Goal: Transaction & Acquisition: Book appointment/travel/reservation

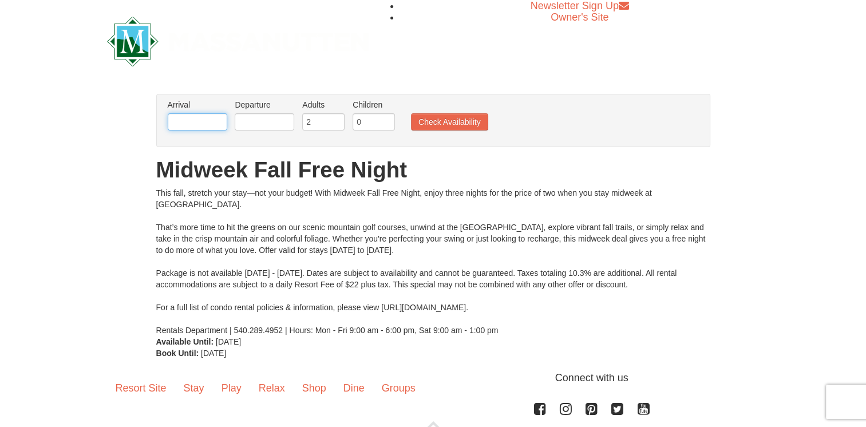
click at [197, 118] on input "text" at bounding box center [198, 121] width 60 height 17
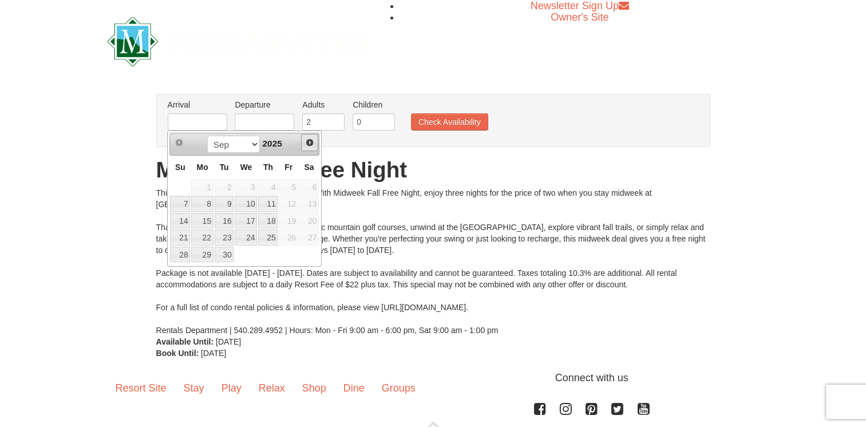
click at [309, 143] on span "Next" at bounding box center [309, 142] width 9 height 9
click at [203, 220] on link "15" at bounding box center [202, 221] width 22 height 16
type input "12/15/2025"
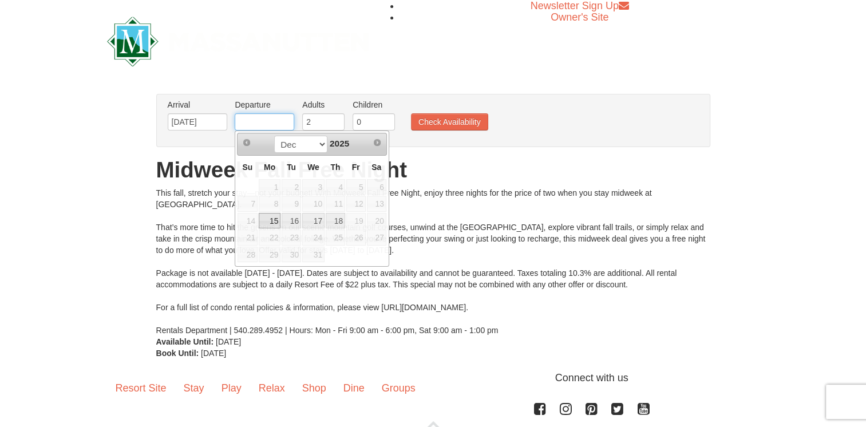
click at [270, 118] on input "text" at bounding box center [265, 121] width 60 height 17
click at [292, 217] on link "16" at bounding box center [291, 221] width 19 height 16
type input "12/16/2025"
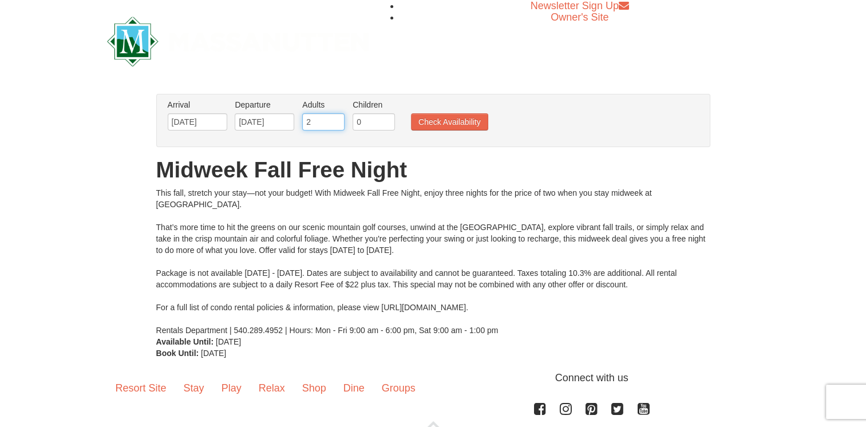
click at [328, 124] on input "2" at bounding box center [323, 121] width 42 height 17
type input "3"
click at [336, 120] on input "3" at bounding box center [323, 121] width 42 height 17
click at [387, 120] on input "1" at bounding box center [374, 121] width 42 height 17
click at [387, 120] on input "2" at bounding box center [374, 121] width 42 height 17
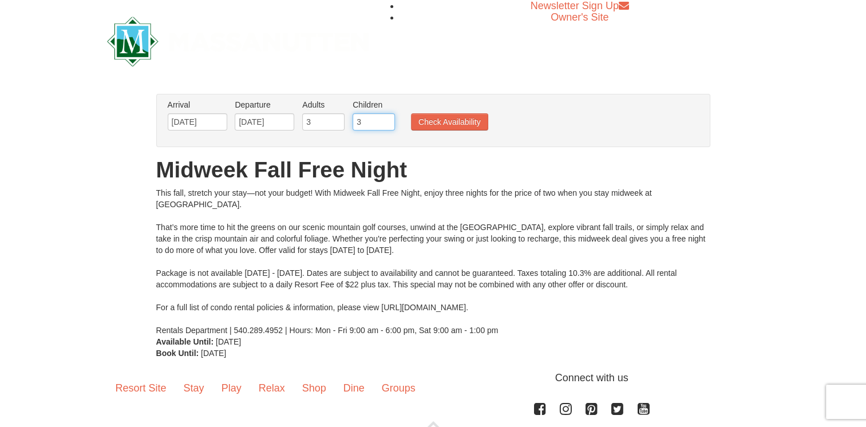
type input "3"
click at [387, 120] on input "3" at bounding box center [374, 121] width 42 height 17
click at [449, 120] on button "Check Availability" at bounding box center [449, 121] width 77 height 17
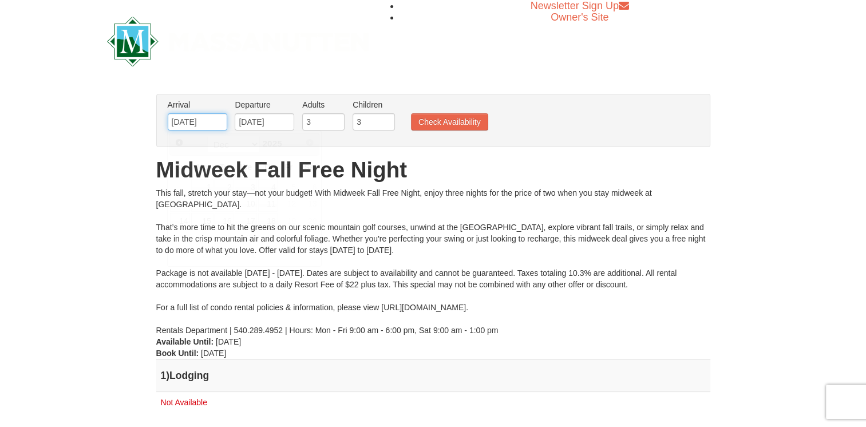
click at [221, 120] on input "12/15/2025" at bounding box center [198, 121] width 60 height 17
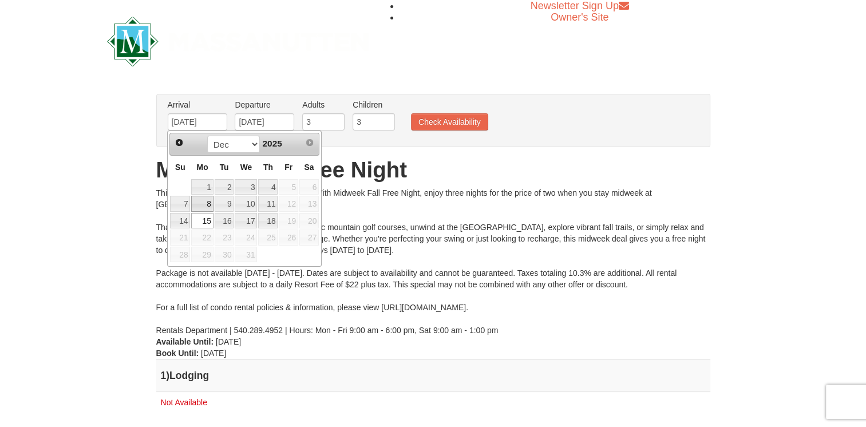
click at [207, 203] on link "8" at bounding box center [202, 204] width 22 height 16
type input "12/08/2025"
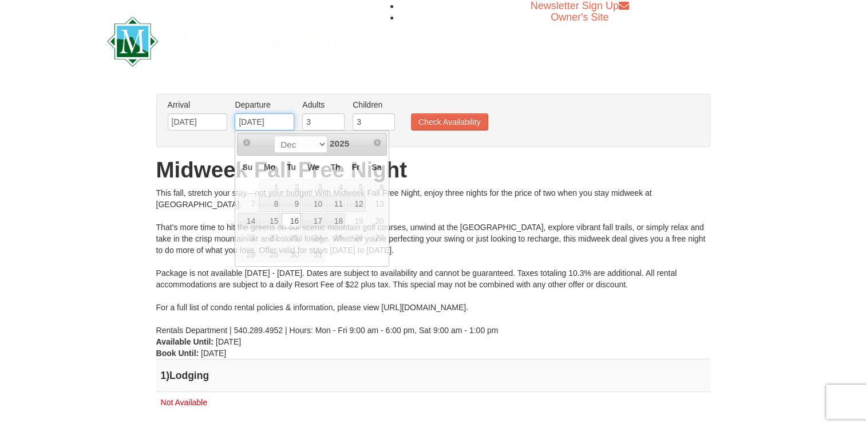
click at [280, 122] on input "[DATE]" at bounding box center [265, 121] width 60 height 17
click at [316, 202] on link "10" at bounding box center [313, 204] width 22 height 16
type input "12/10/2025"
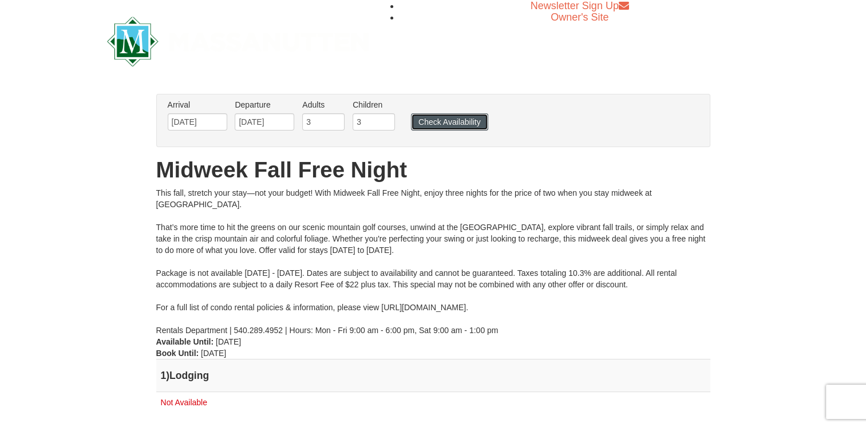
click at [448, 117] on button "Check Availability" at bounding box center [449, 121] width 77 height 17
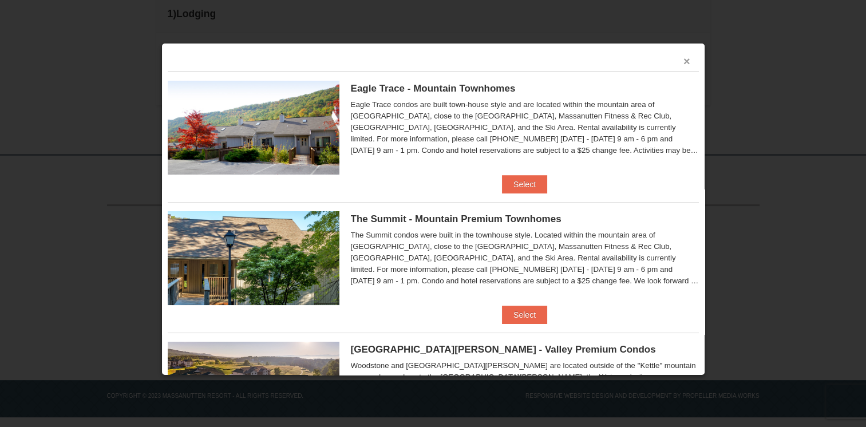
click at [683, 60] on button "×" at bounding box center [686, 61] width 7 height 11
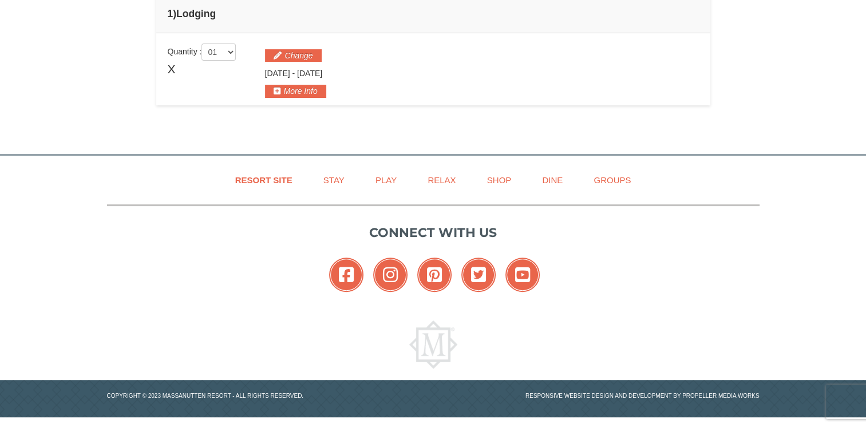
click at [145, 180] on ul "Resort Site Stay Play Relax Shop Dine Groups" at bounding box center [433, 180] width 652 height 26
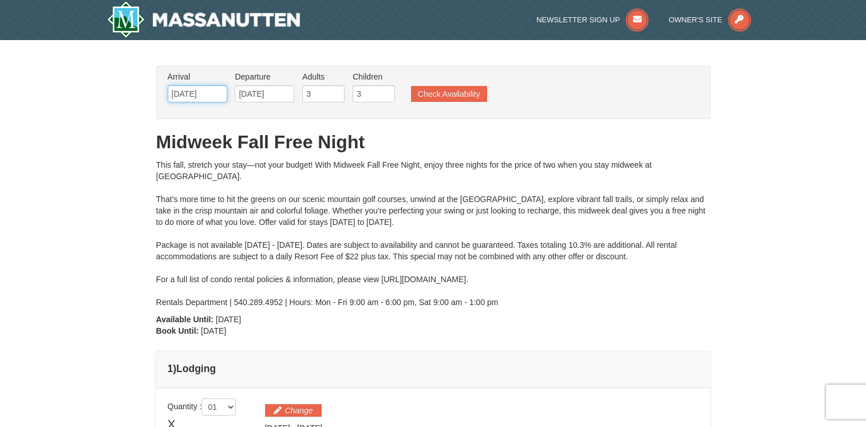
click at [222, 97] on input "12/08/2025" at bounding box center [198, 93] width 60 height 17
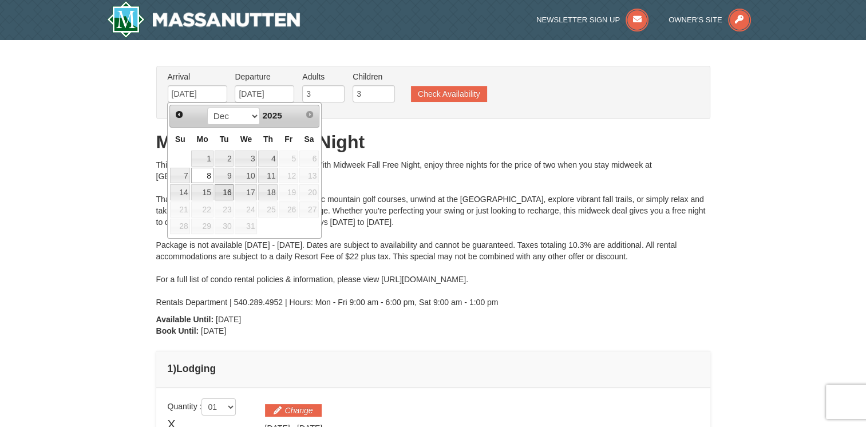
click at [223, 191] on link "16" at bounding box center [224, 192] width 19 height 16
type input "[DATE]"
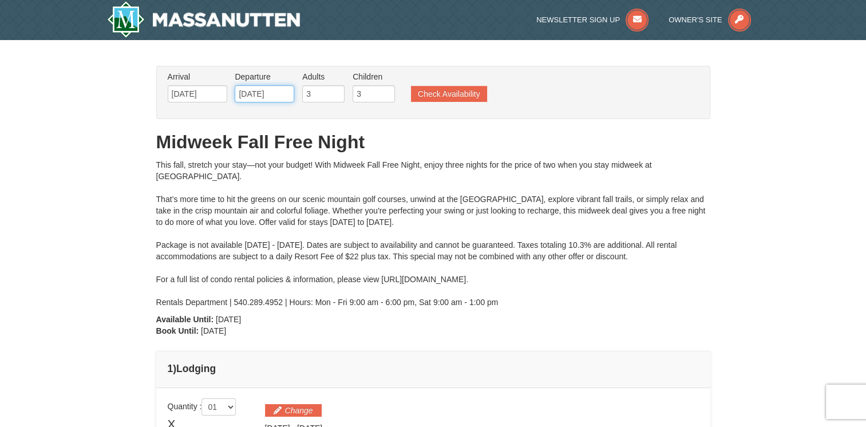
click at [282, 100] on input "[DATE]" at bounding box center [265, 93] width 60 height 17
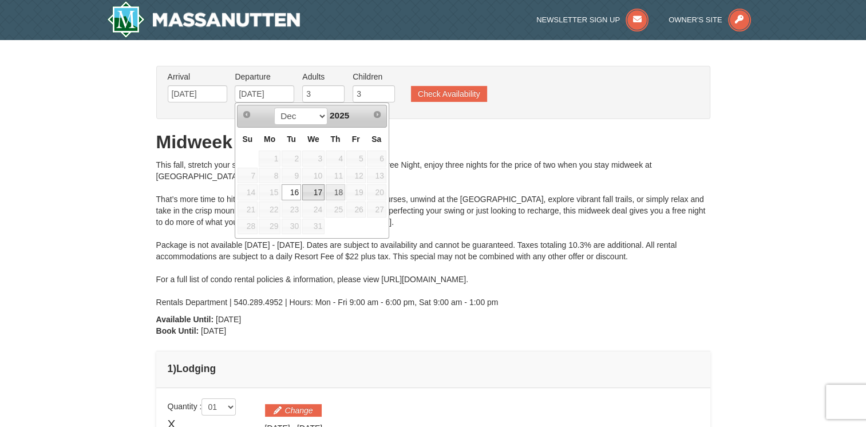
click at [319, 198] on link "17" at bounding box center [313, 192] width 22 height 16
type input "12/17/2025"
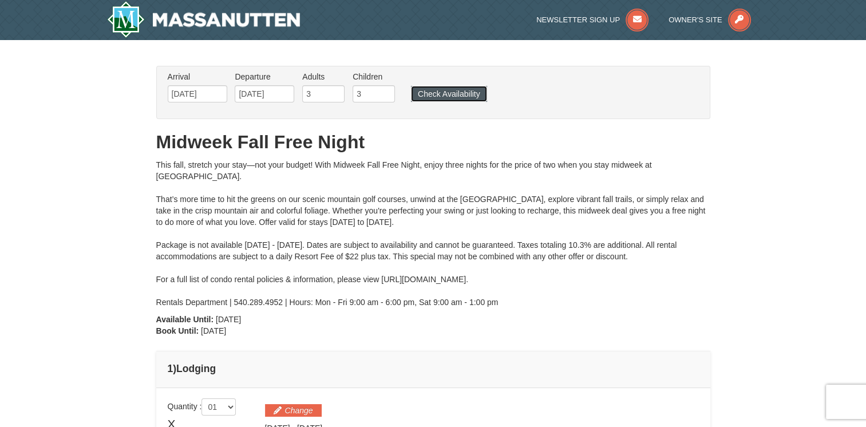
drag, startPoint x: 451, startPoint y: 95, endPoint x: 444, endPoint y: 105, distance: 11.9
click at [446, 102] on ul "Arrival Please format dates MM/DD/YYYY Please format dates MM/DD/YYYY 12/16/202…" at bounding box center [427, 89] width 525 height 37
click at [441, 94] on button "Check Availability" at bounding box center [449, 94] width 76 height 16
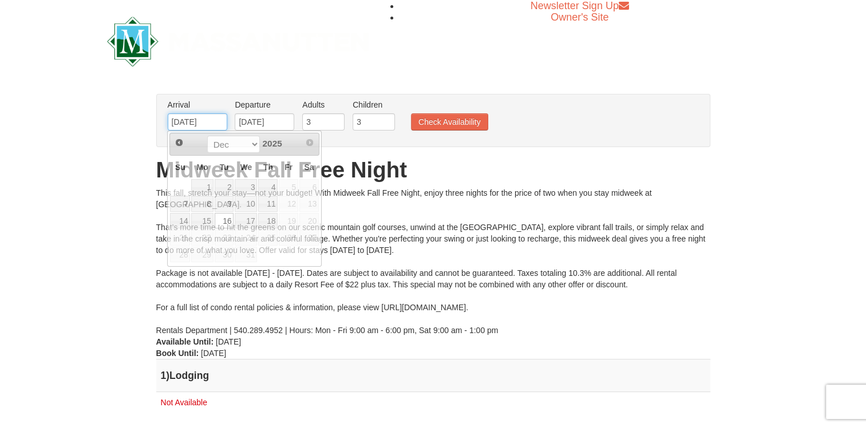
click at [216, 122] on input "[DATE]" at bounding box center [198, 121] width 60 height 17
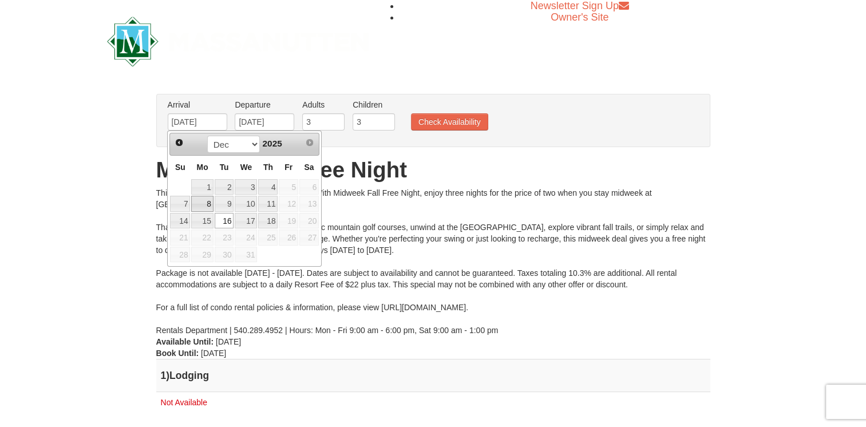
click at [203, 203] on link "8" at bounding box center [202, 204] width 22 height 16
type input "12/08/2025"
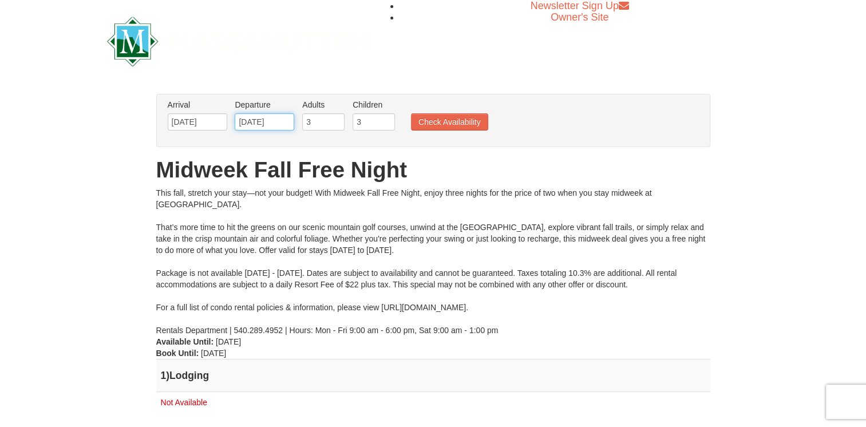
click at [270, 125] on input "12/17/2025" at bounding box center [265, 121] width 60 height 17
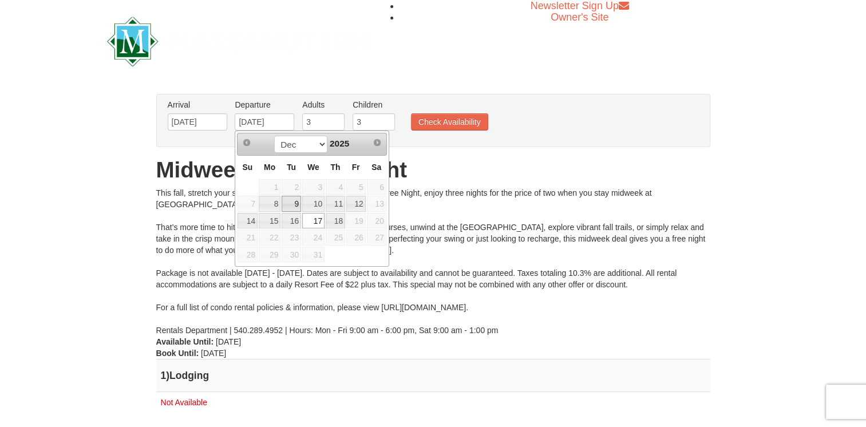
click at [292, 207] on link "9" at bounding box center [291, 204] width 19 height 16
type input "[DATE]"
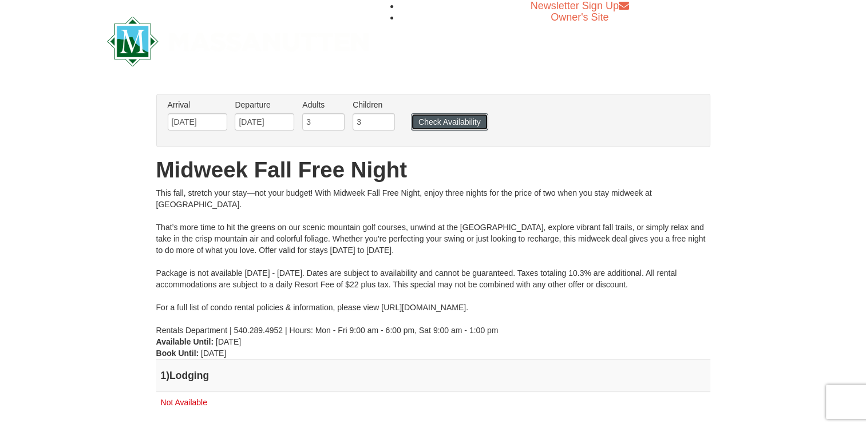
click at [468, 123] on button "Check Availability" at bounding box center [449, 121] width 77 height 17
click at [454, 120] on button "Check Availability" at bounding box center [449, 121] width 77 height 17
type input "2"
click at [332, 127] on input "2" at bounding box center [323, 121] width 42 height 17
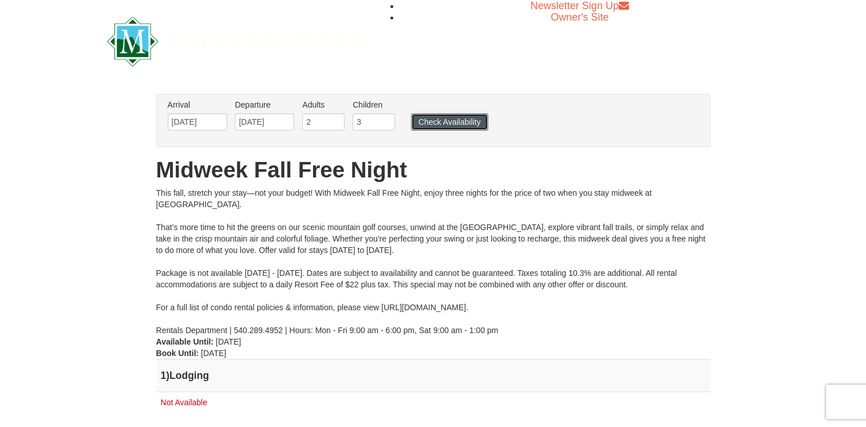
click at [421, 126] on button "Check Availability" at bounding box center [449, 121] width 77 height 17
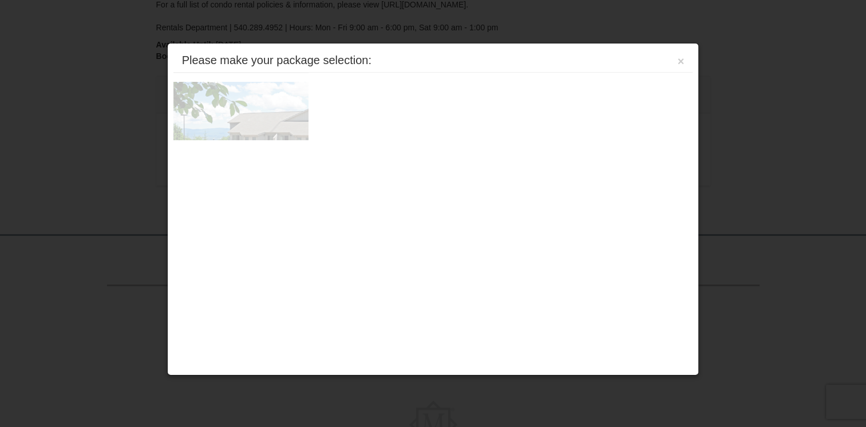
scroll to position [355, 0]
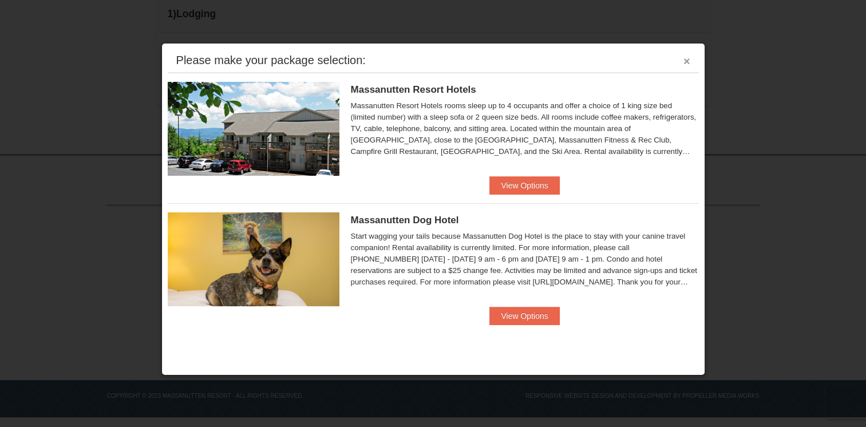
click at [687, 62] on button "×" at bounding box center [686, 61] width 7 height 11
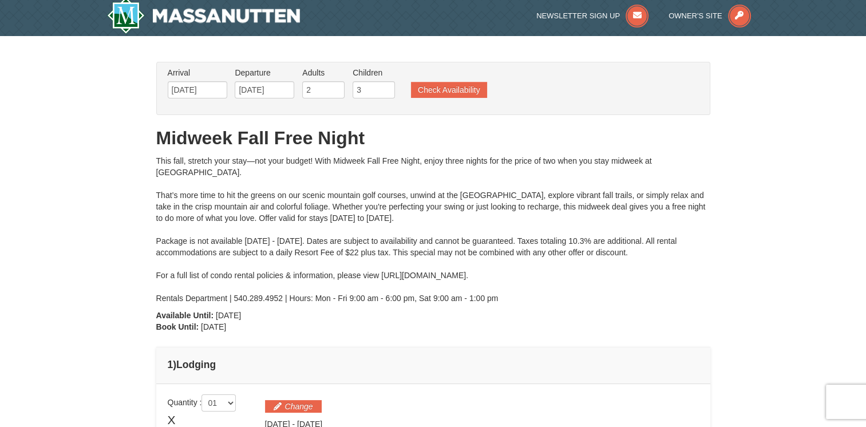
scroll to position [0, 0]
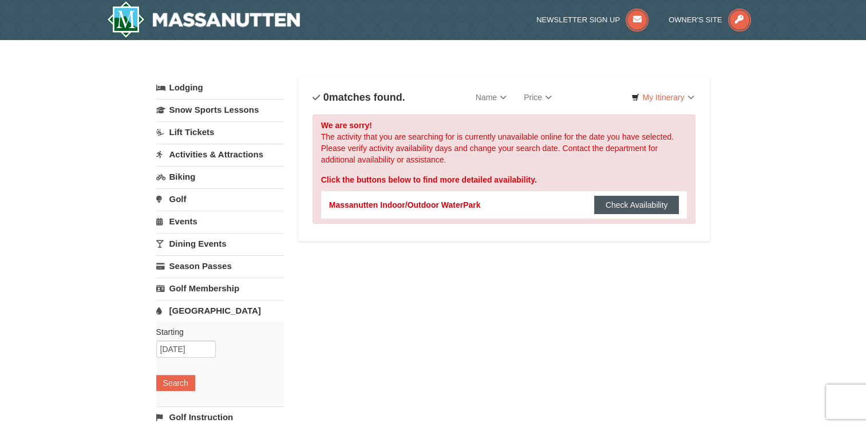
click at [617, 201] on button "Check Availability" at bounding box center [636, 205] width 85 height 18
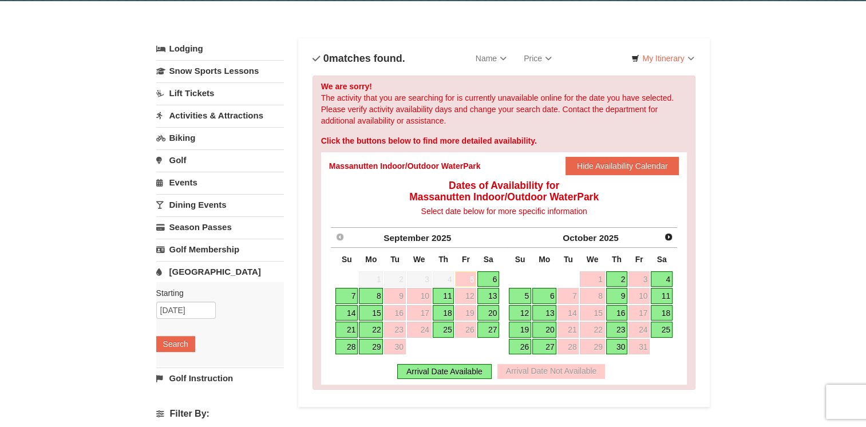
scroll to position [57, 0]
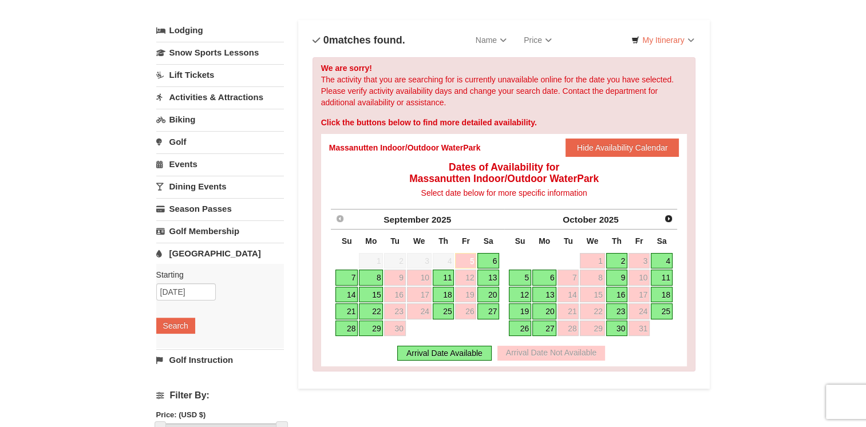
click at [378, 296] on link "15" at bounding box center [371, 295] width 24 height 16
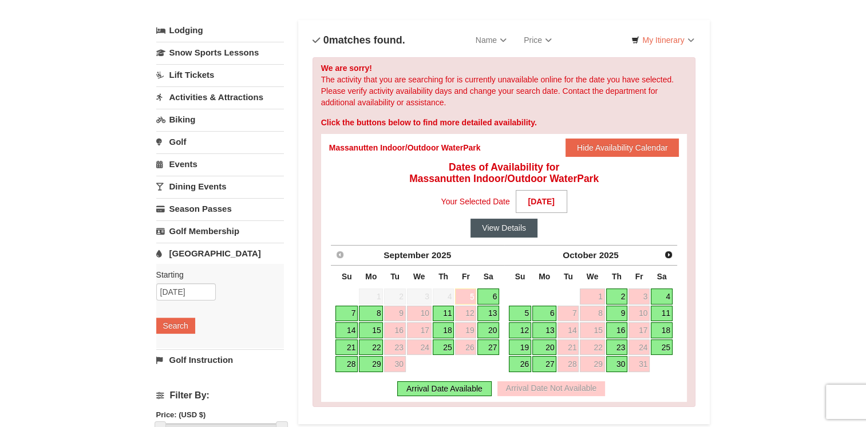
click at [490, 231] on button "View Details" at bounding box center [503, 228] width 67 height 18
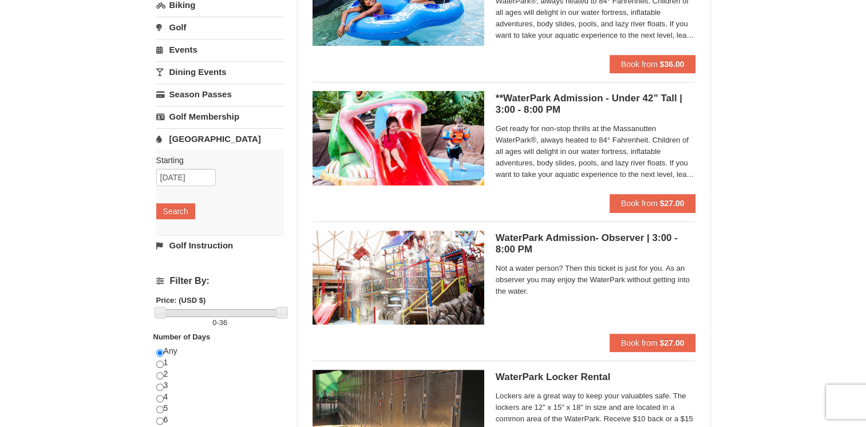
scroll to position [229, 0]
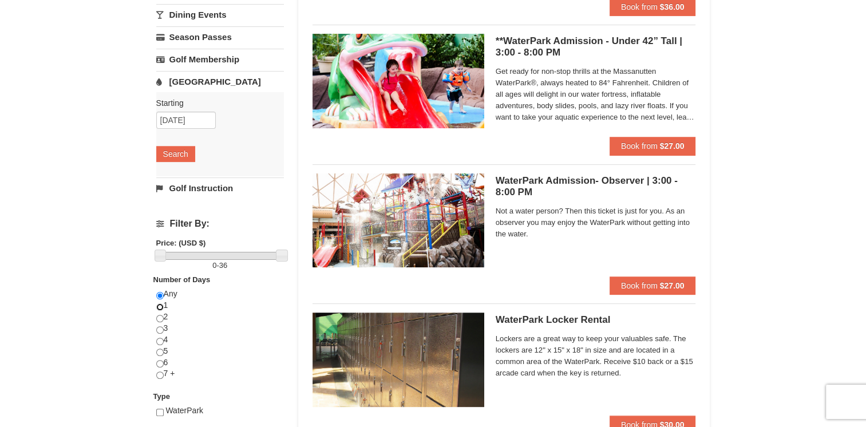
click at [163, 306] on div "Any 1 2 3 4 5 6 7 +" at bounding box center [220, 339] width 128 height 102
click at [159, 306] on input "radio" at bounding box center [159, 306] width 7 height 7
radio input "true"
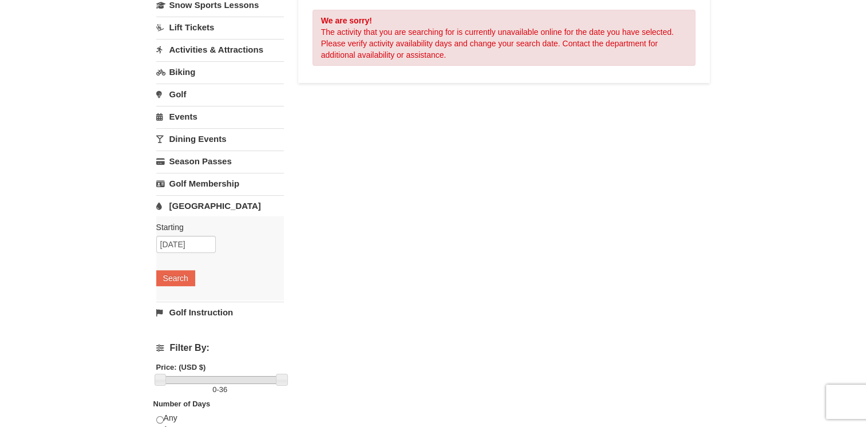
scroll to position [172, 0]
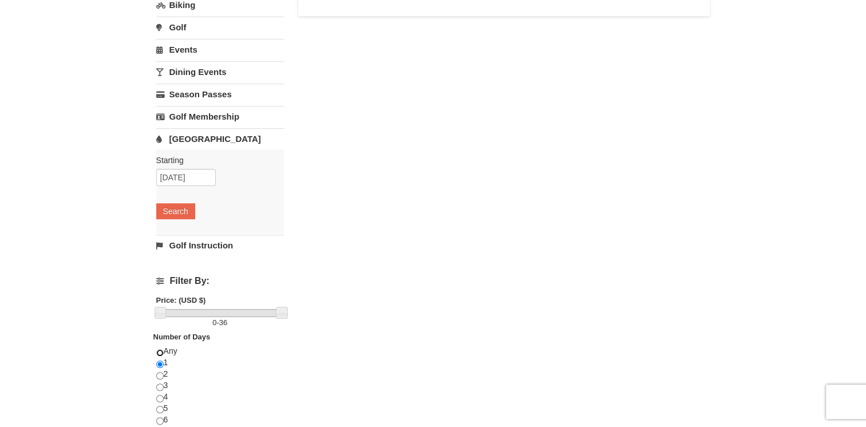
click at [157, 349] on input "radio" at bounding box center [159, 352] width 7 height 7
radio input "true"
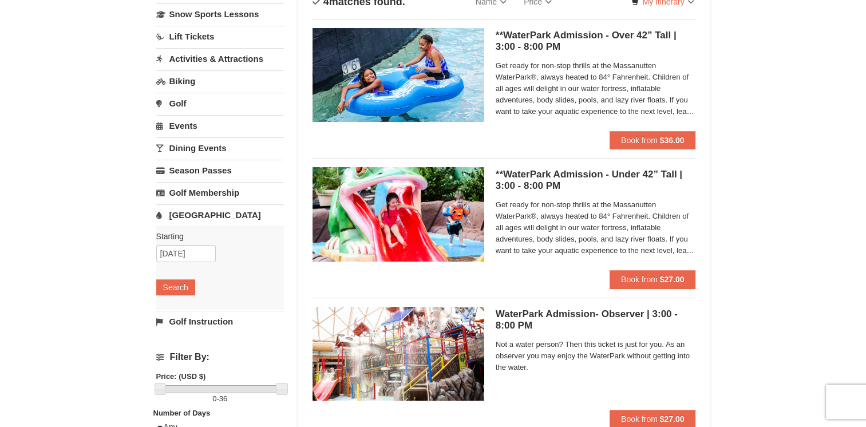
scroll to position [0, 0]
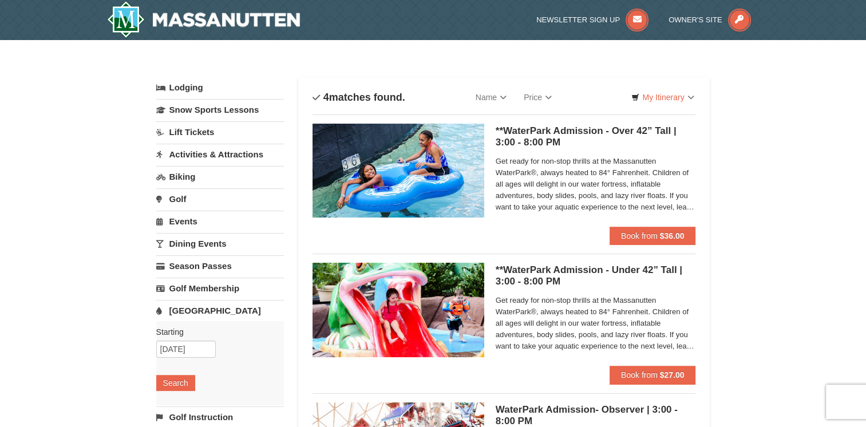
click at [177, 87] on link "Lodging" at bounding box center [220, 87] width 128 height 21
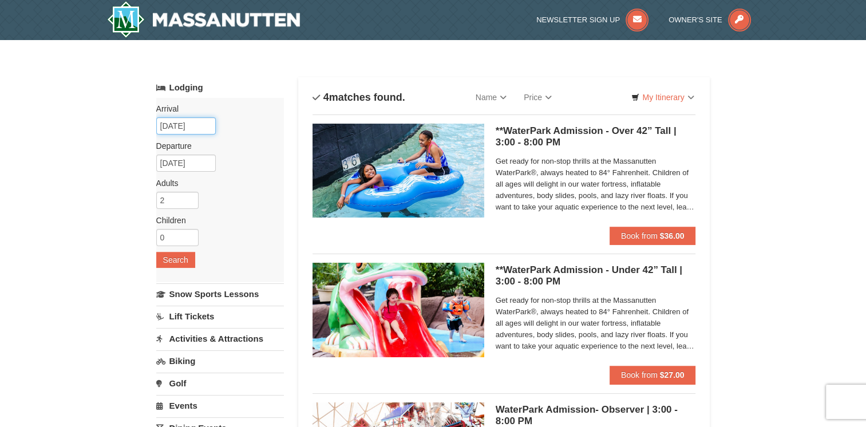
click at [196, 125] on input "[DATE]" at bounding box center [186, 125] width 60 height 17
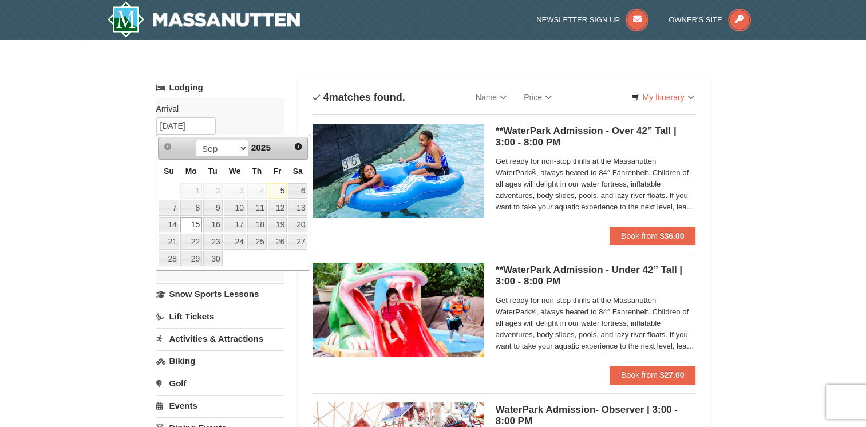
click at [193, 221] on link "15" at bounding box center [191, 225] width 22 height 16
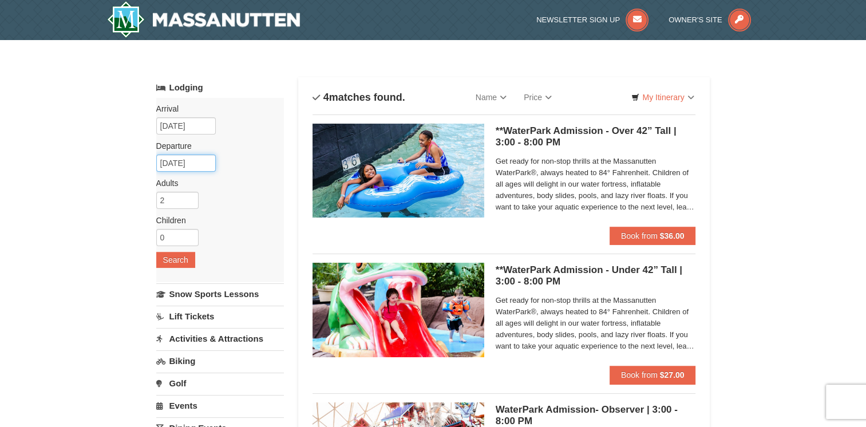
click at [183, 166] on input "[DATE]" at bounding box center [186, 163] width 60 height 17
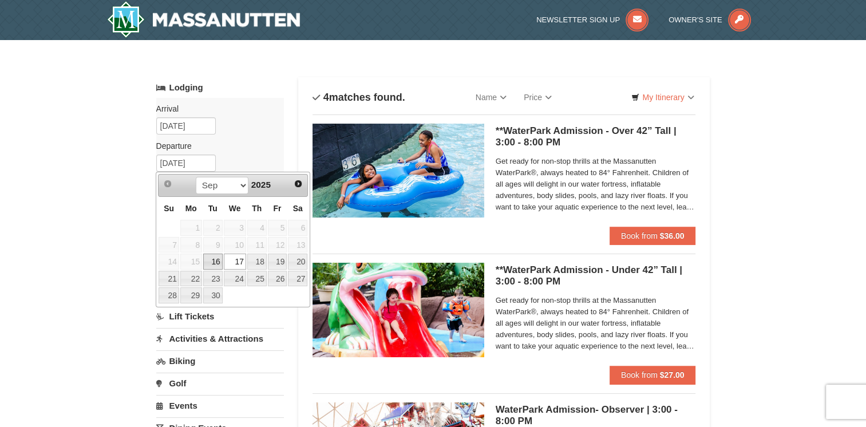
click at [217, 261] on link "16" at bounding box center [212, 262] width 19 height 16
type input "09/16/2025"
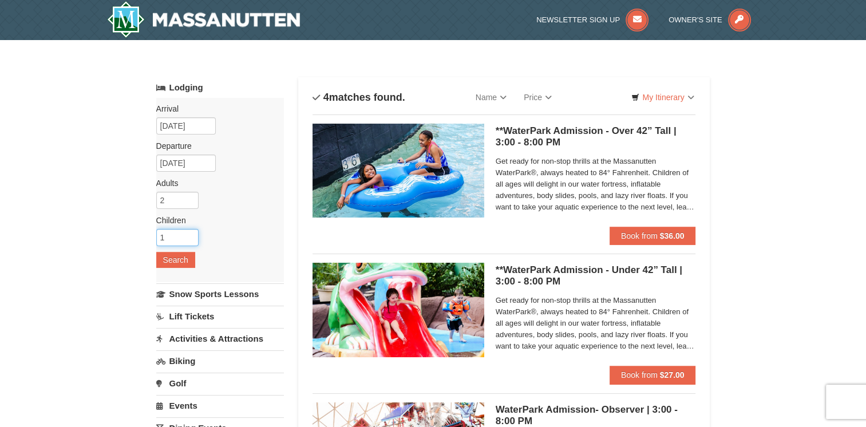
click at [190, 235] on input "1" at bounding box center [177, 237] width 42 height 17
click at [190, 235] on input "2" at bounding box center [177, 237] width 42 height 17
type input "3"
click at [190, 235] on input "3" at bounding box center [177, 237] width 42 height 17
click at [176, 202] on input "2" at bounding box center [177, 200] width 42 height 17
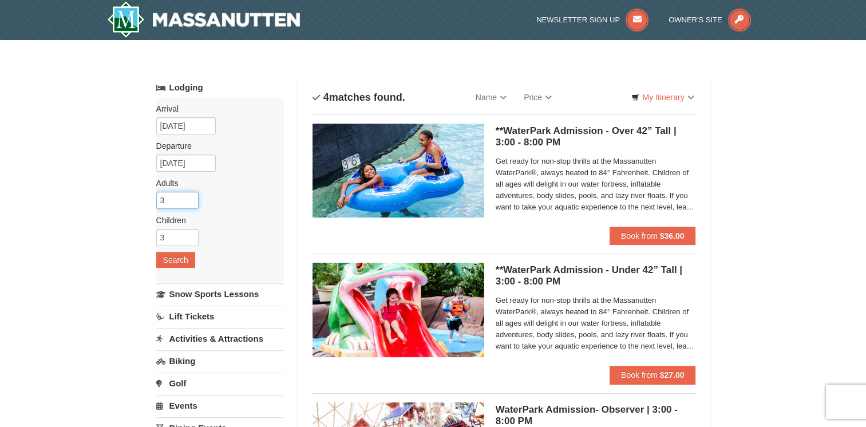
click at [190, 198] on input "3" at bounding box center [177, 200] width 42 height 17
type input "4"
click at [190, 198] on input "4" at bounding box center [177, 200] width 42 height 17
click at [187, 262] on button "Search" at bounding box center [175, 260] width 39 height 16
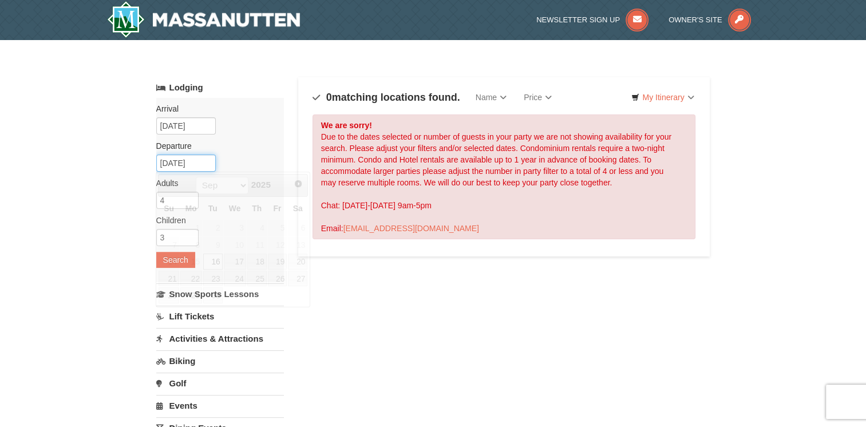
click at [191, 164] on input "09/16/2025" at bounding box center [186, 163] width 60 height 17
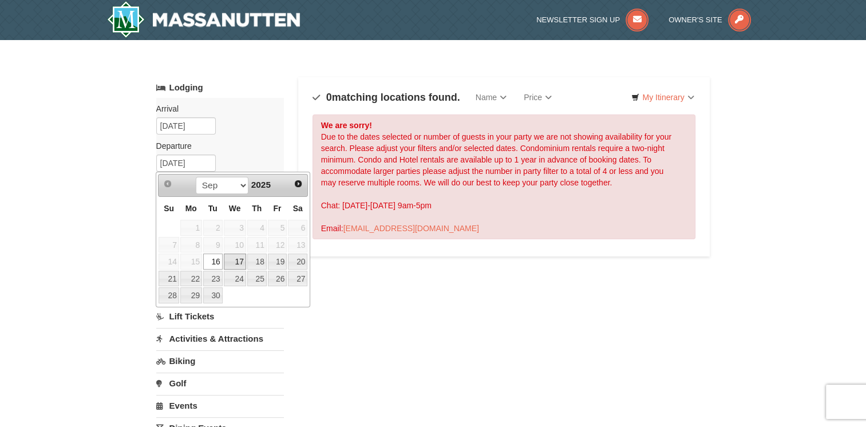
click at [237, 259] on link "17" at bounding box center [235, 262] width 22 height 16
type input "[DATE]"
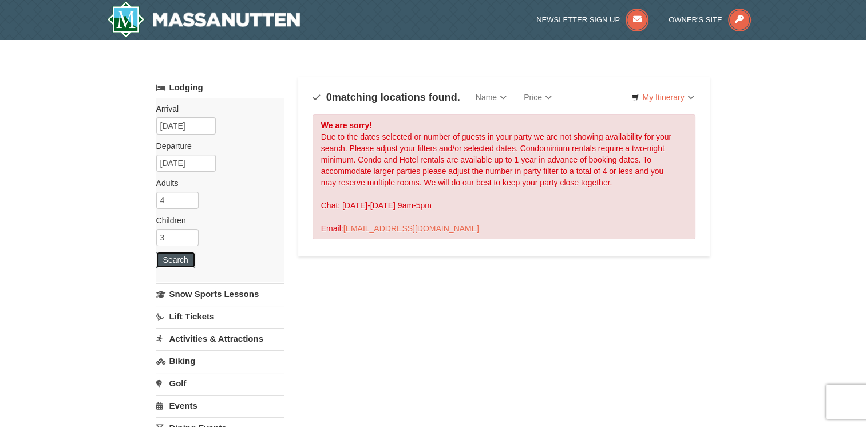
click at [168, 258] on button "Search" at bounding box center [175, 260] width 39 height 16
click at [190, 198] on input "5" at bounding box center [177, 200] width 42 height 17
click at [191, 198] on input "6" at bounding box center [177, 200] width 42 height 17
click at [190, 196] on input "7" at bounding box center [177, 200] width 42 height 17
click at [190, 196] on input "8" at bounding box center [177, 200] width 42 height 17
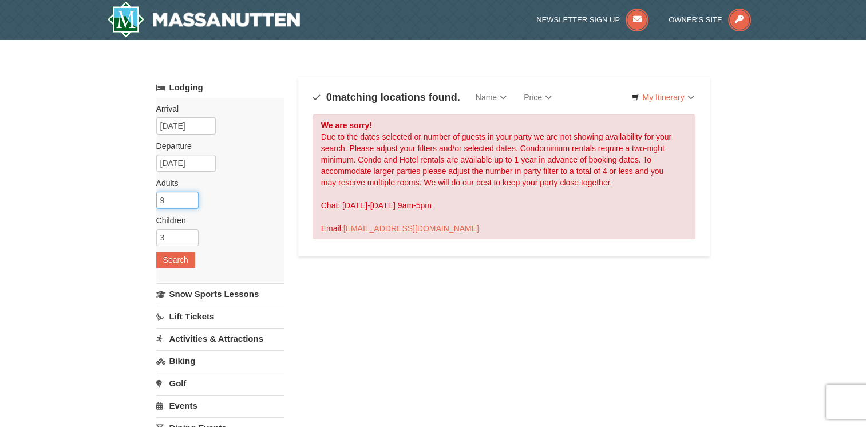
click at [190, 196] on input "9" at bounding box center [177, 200] width 42 height 17
click at [190, 196] on input "10" at bounding box center [177, 200] width 42 height 17
click at [190, 197] on input "11" at bounding box center [177, 200] width 42 height 17
drag, startPoint x: 169, startPoint y: 199, endPoint x: 89, endPoint y: 193, distance: 80.3
click at [89, 193] on div "× Categories Map List Filter My Itinerary Questions? 1-540-289-9441 Lodging Arr…" at bounding box center [433, 366] width 866 height 652
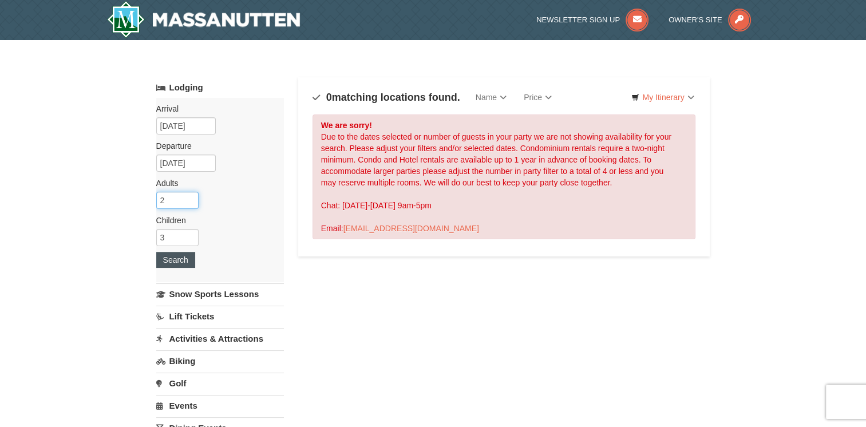
type input "2"
click at [185, 260] on button "Search" at bounding box center [175, 260] width 39 height 16
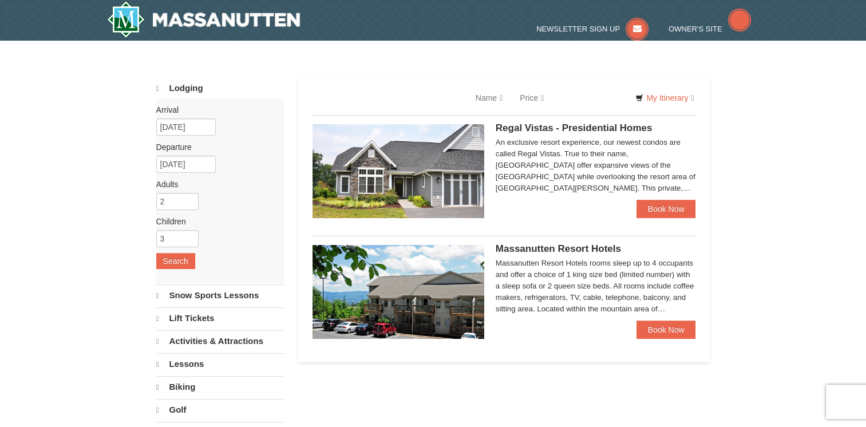
select select "9"
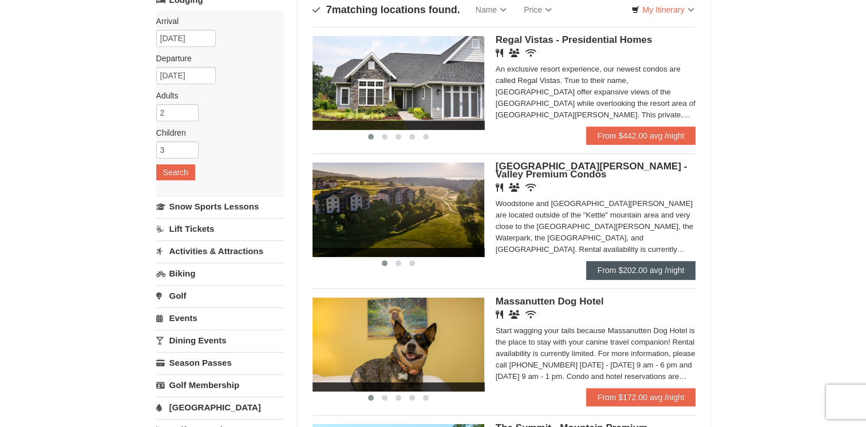
scroll to position [114, 0]
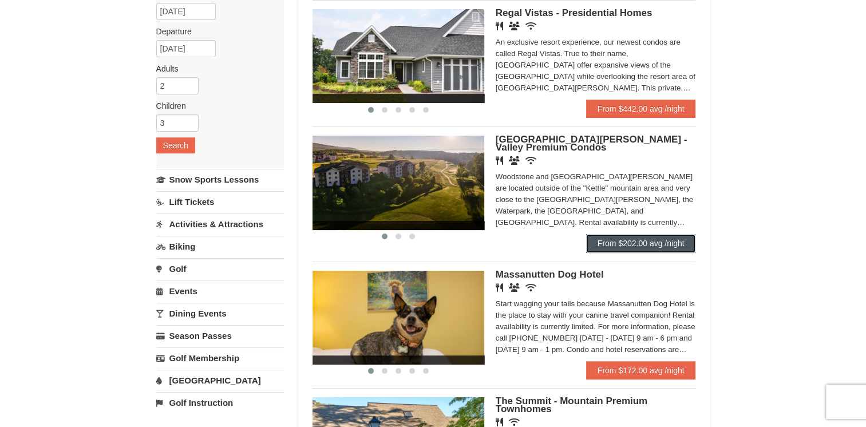
click at [678, 243] on link "From $202.00 avg /night" at bounding box center [641, 243] width 110 height 18
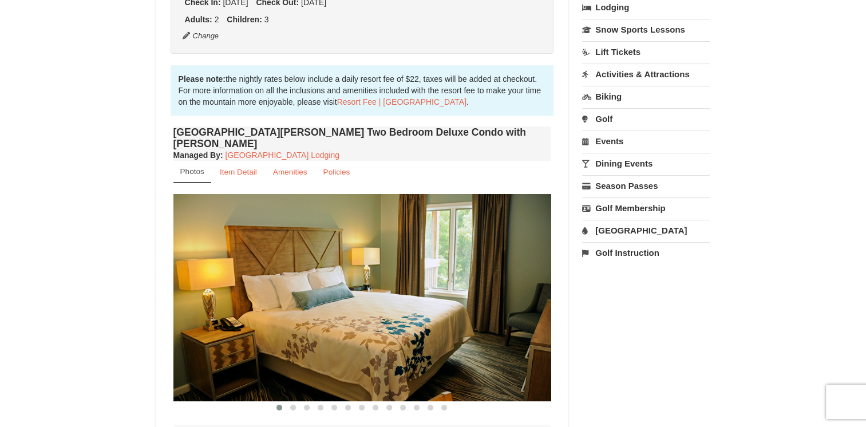
scroll to position [343, 0]
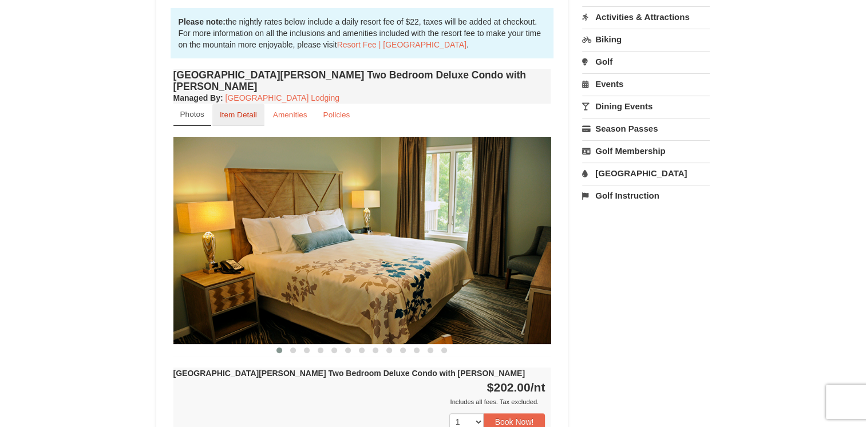
click at [238, 110] on small "Item Detail" at bounding box center [238, 114] width 37 height 9
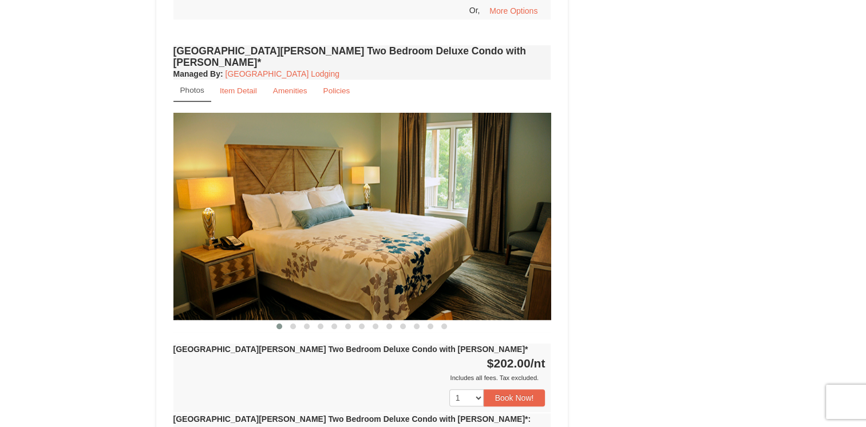
scroll to position [858, 0]
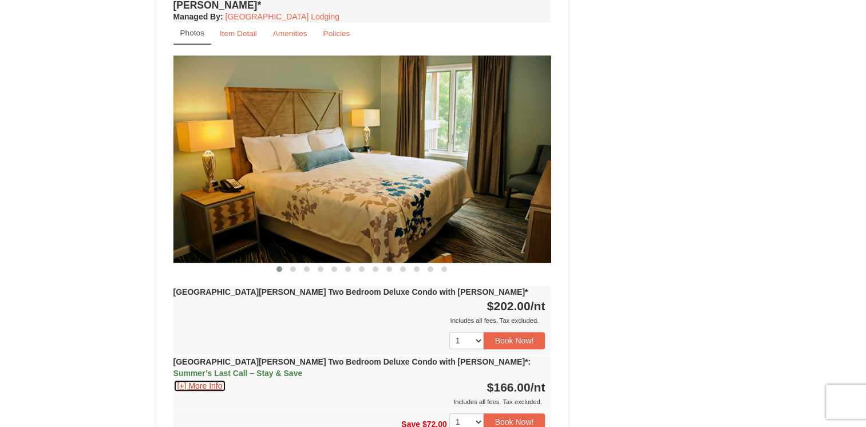
click at [206, 379] on button "[+] More Info" at bounding box center [199, 385] width 53 height 13
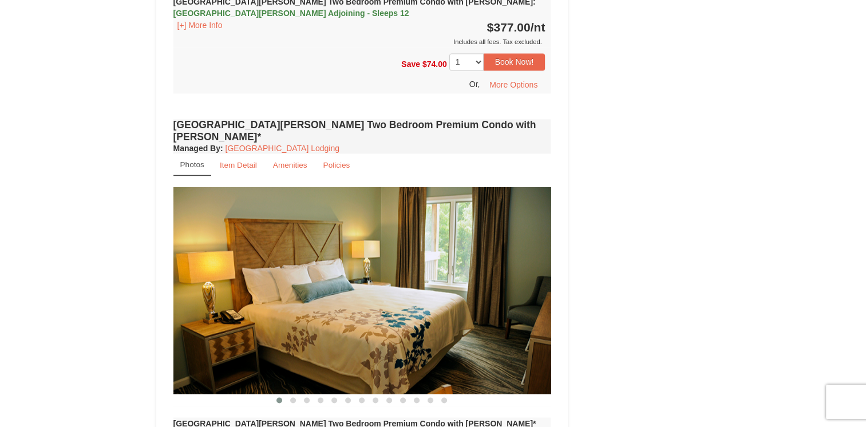
scroll to position [2003, 0]
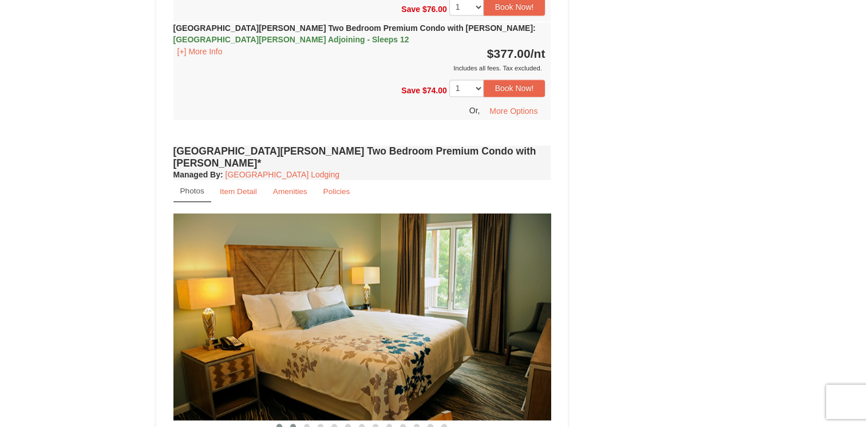
click at [291, 421] on button at bounding box center [293, 426] width 14 height 11
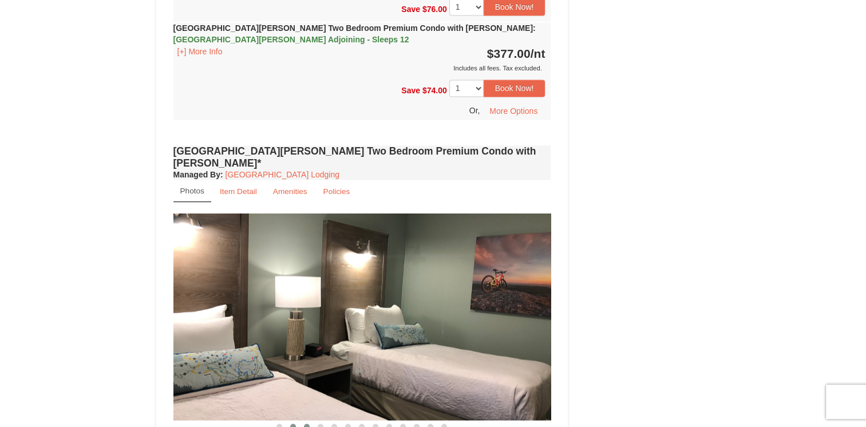
click at [307, 423] on span at bounding box center [307, 426] width 6 height 6
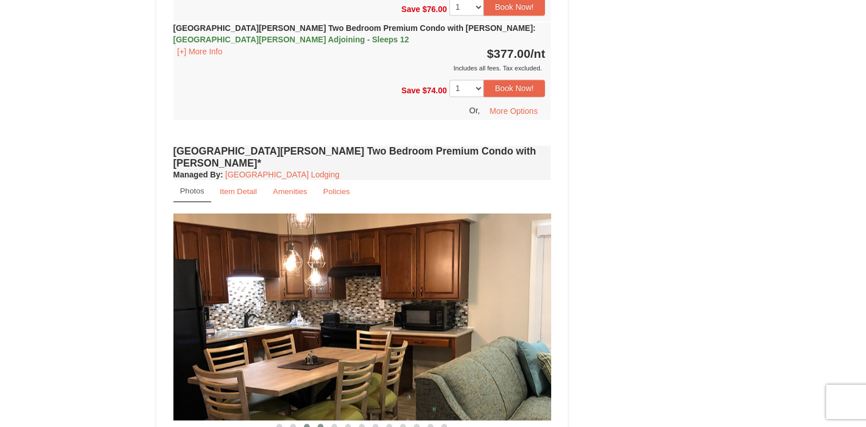
click at [318, 421] on button at bounding box center [321, 426] width 14 height 11
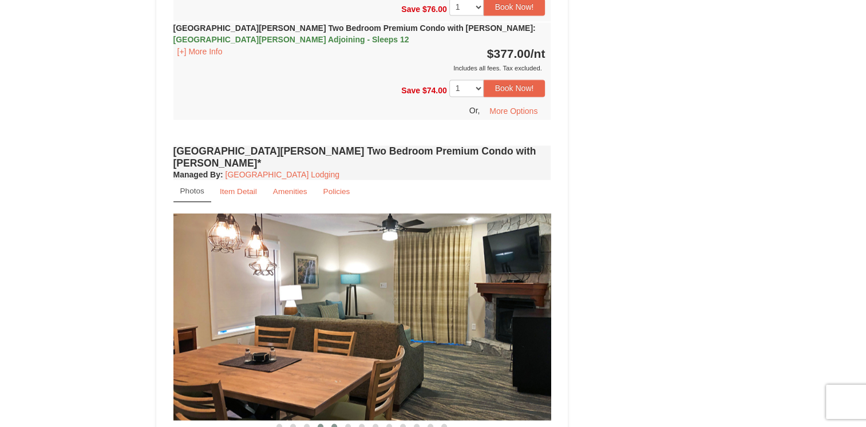
click at [335, 423] on span at bounding box center [334, 426] width 6 height 6
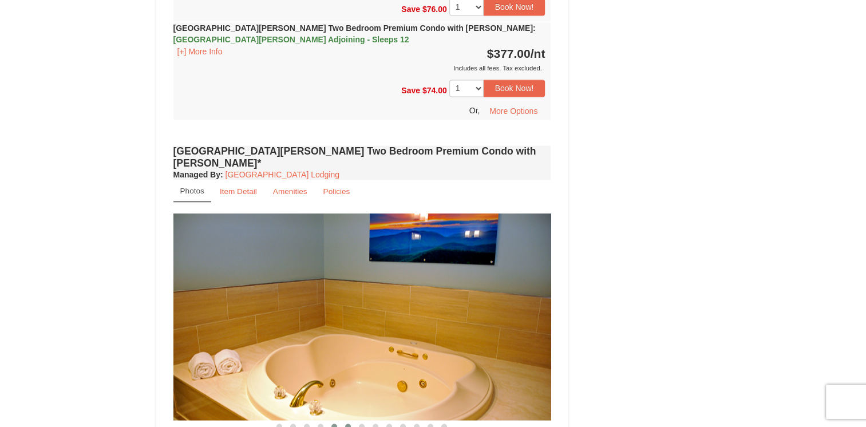
click at [348, 421] on button at bounding box center [348, 426] width 14 height 11
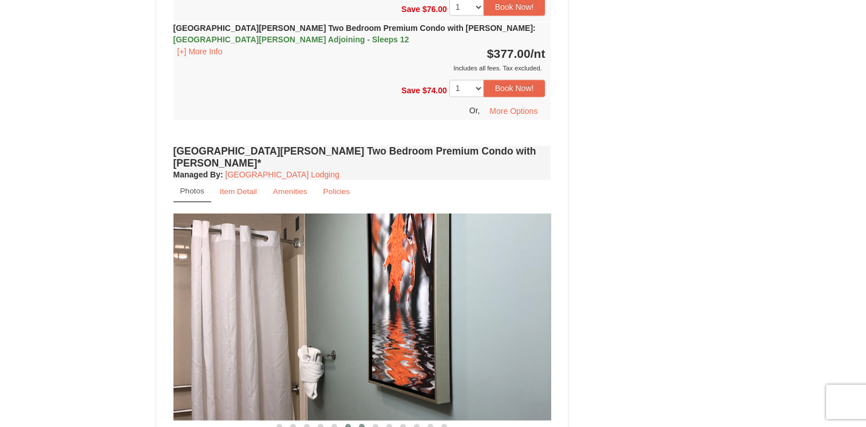
click at [359, 423] on span at bounding box center [362, 426] width 6 height 6
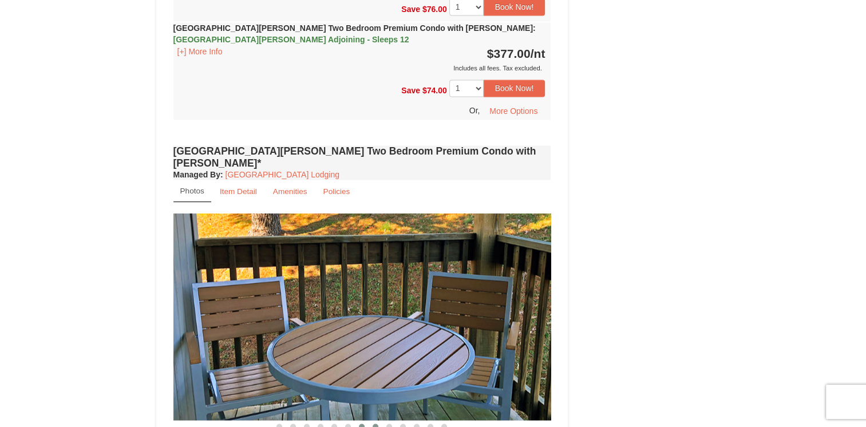
click at [371, 421] on button at bounding box center [376, 426] width 14 height 11
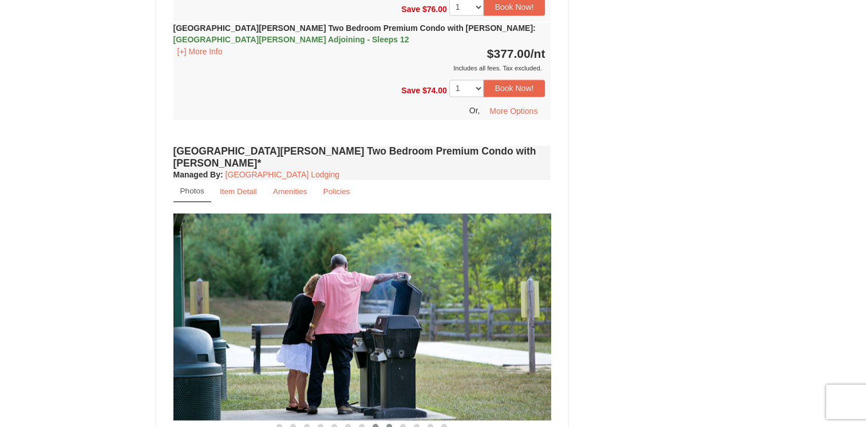
click at [389, 423] on span at bounding box center [389, 426] width 6 height 6
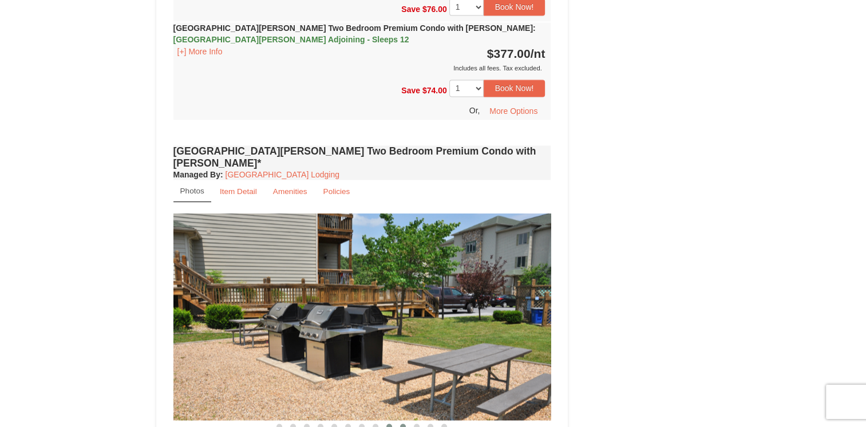
click at [401, 423] on span at bounding box center [403, 426] width 6 height 6
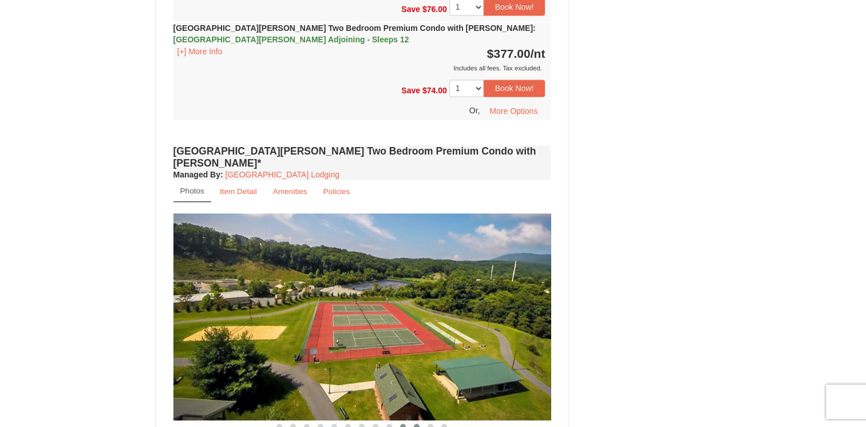
click at [416, 421] on button at bounding box center [417, 426] width 14 height 11
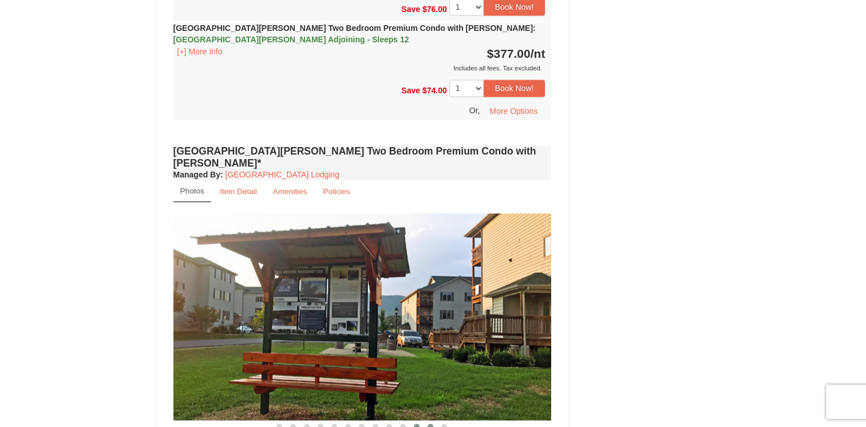
click at [429, 423] on span at bounding box center [430, 426] width 6 height 6
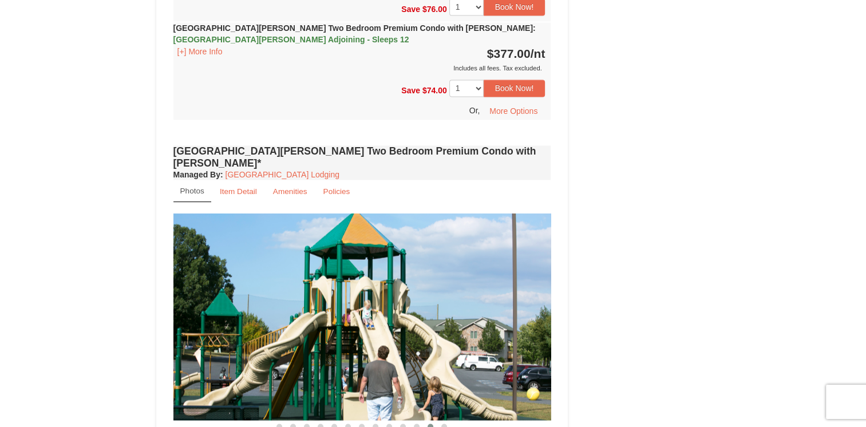
click at [432, 423] on span at bounding box center [430, 426] width 6 height 6
click at [439, 421] on button at bounding box center [444, 426] width 14 height 11
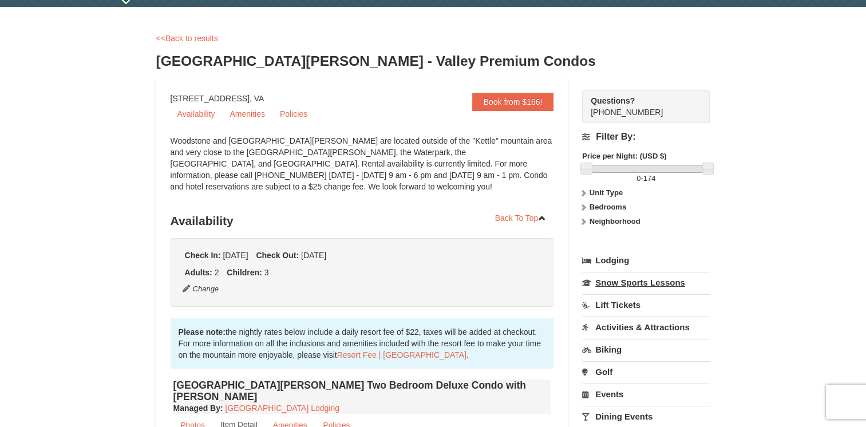
scroll to position [0, 0]
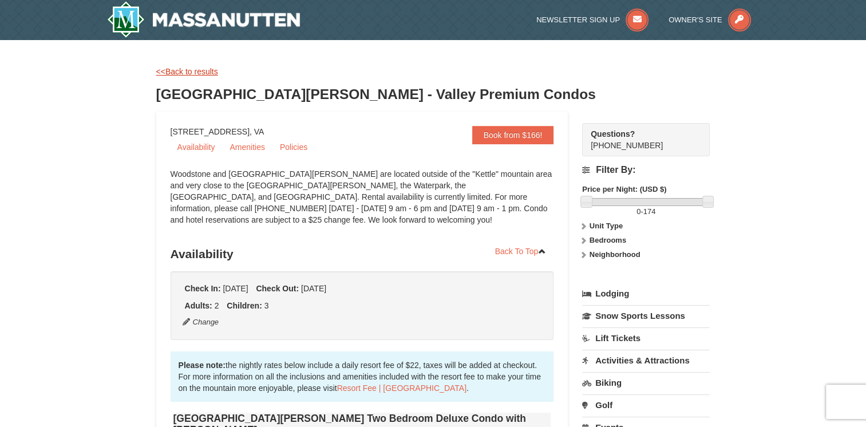
click at [185, 74] on link "<<Back to results" at bounding box center [187, 71] width 62 height 9
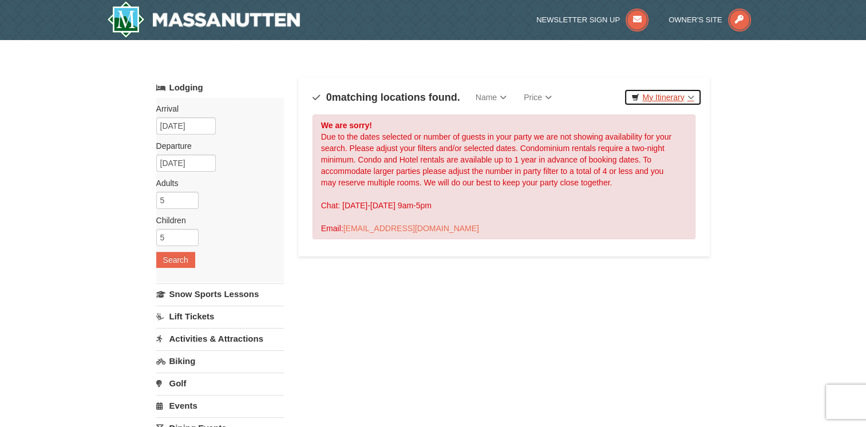
click at [669, 96] on link "My Itinerary" at bounding box center [662, 97] width 77 height 17
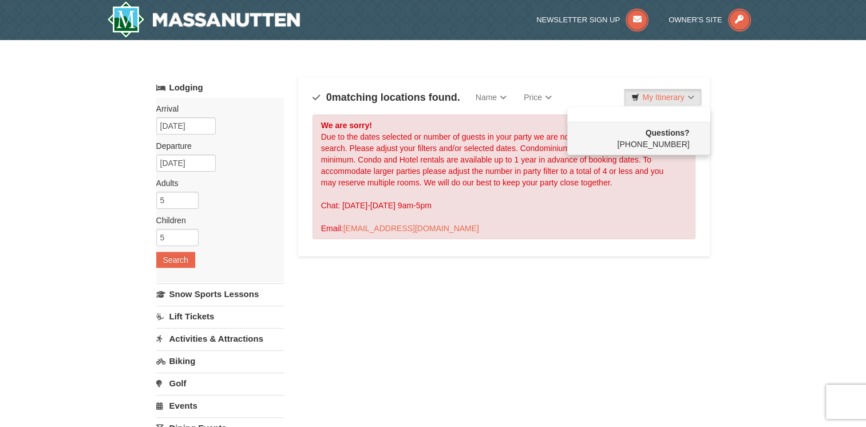
click at [772, 123] on div "× Categories Map List Filter My Itinerary Questions? 1-540-289-9441 Lodging Arr…" at bounding box center [433, 366] width 866 height 652
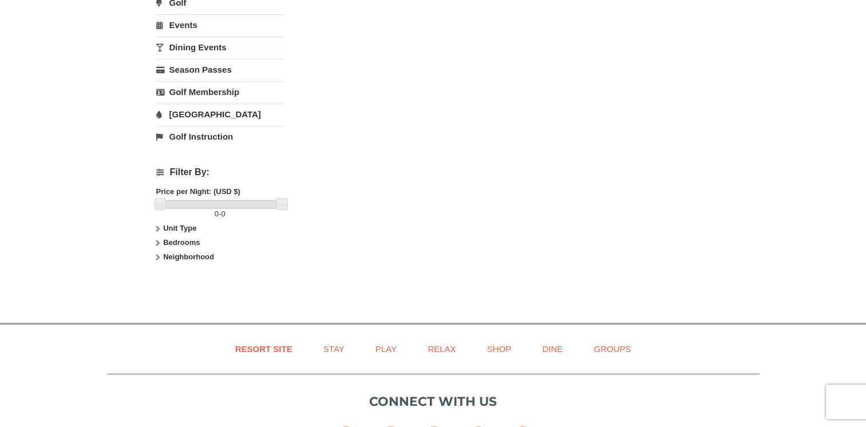
scroll to position [401, 0]
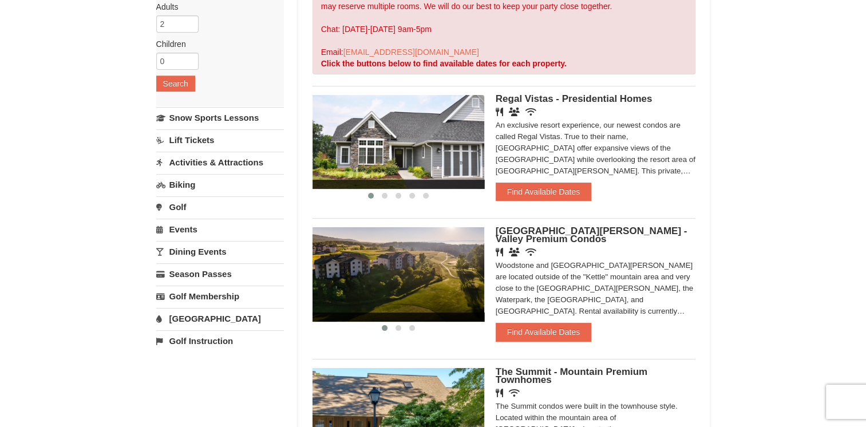
scroll to position [172, 0]
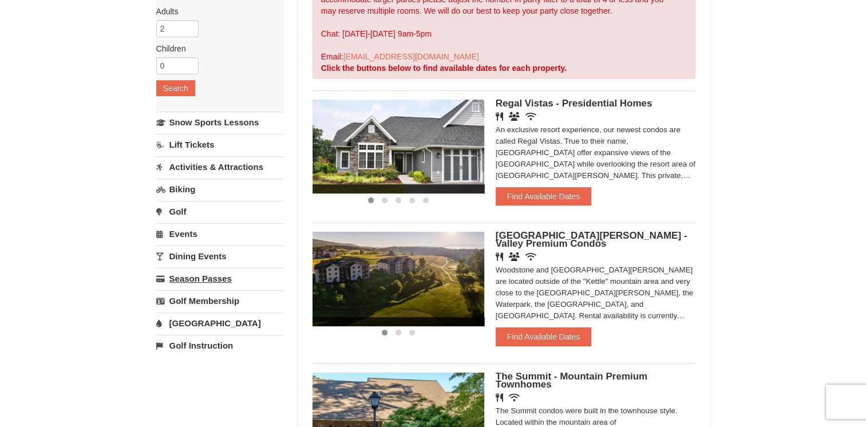
click at [192, 276] on link "Season Passes" at bounding box center [220, 278] width 128 height 21
